Goal: Communication & Community: Answer question/provide support

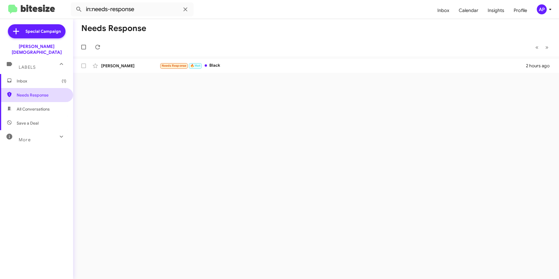
click at [29, 92] on span "Needs Response" at bounding box center [42, 95] width 50 height 6
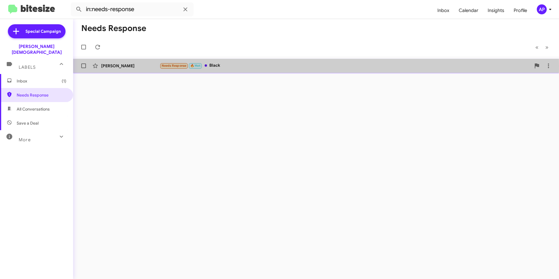
click at [126, 66] on div "[PERSON_NAME]" at bounding box center [130, 66] width 58 height 6
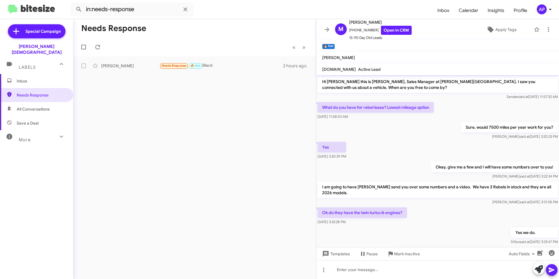
click at [129, 142] on div "Needs Response « Previous » Next [PERSON_NAME] Needs Response 🔥 Hot Black 2 hou…" at bounding box center [194, 149] width 243 height 260
click at [32, 65] on span "Labels" at bounding box center [27, 67] width 17 height 5
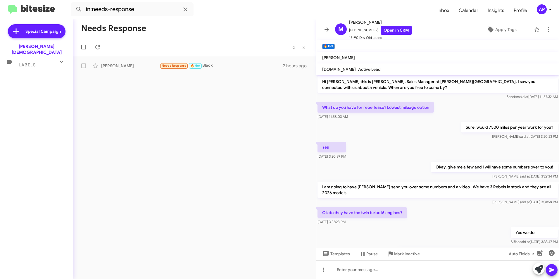
click at [213, 106] on div "Needs Response « Previous » Next [PERSON_NAME] Needs Response 🔥 Hot Black 2 hou…" at bounding box center [194, 149] width 243 height 260
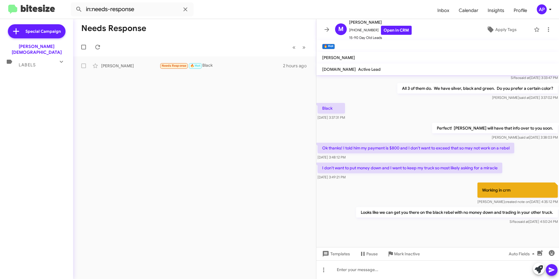
scroll to position [165, 0]
click at [214, 178] on div "Needs Response « Previous » Next [PERSON_NAME] Needs Response 🔥 Hot Black 2 hou…" at bounding box center [194, 149] width 243 height 260
click at [113, 105] on div "Needs Response « Previous » Next [PERSON_NAME] Needs Response 🔥 Hot Black 2 hou…" at bounding box center [194, 149] width 243 height 260
drag, startPoint x: 171, startPoint y: 118, endPoint x: 160, endPoint y: 107, distance: 15.3
click at [171, 117] on div "Needs Response « Previous » Next [PERSON_NAME] Needs Response 🔥 Hot Black 2 hou…" at bounding box center [194, 149] width 243 height 260
